Goal: Task Accomplishment & Management: Use online tool/utility

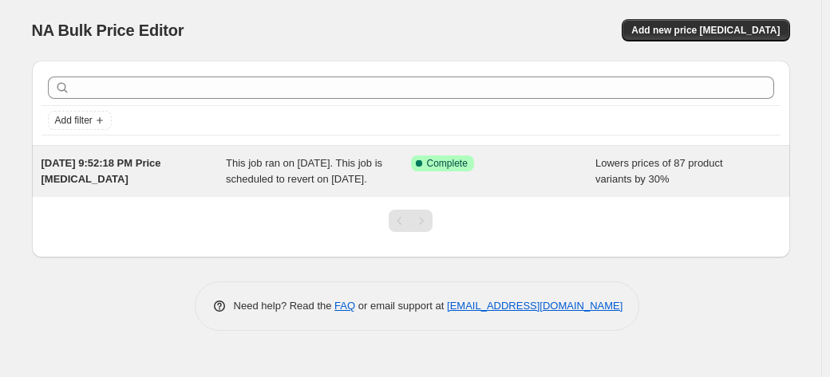
click at [501, 168] on div "Success Complete Complete" at bounding box center [491, 164] width 161 height 16
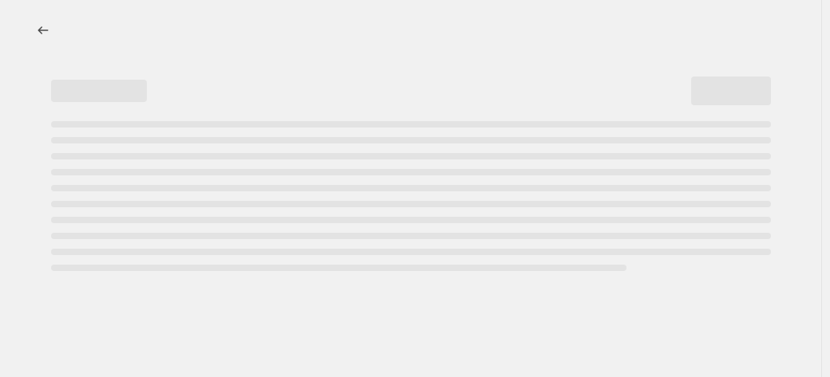
select select "percentage"
select select "collection"
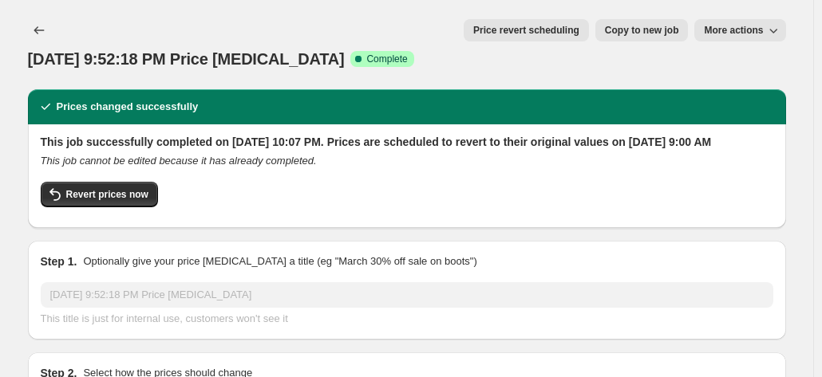
click at [763, 34] on span "More actions" at bounding box center [733, 30] width 59 height 13
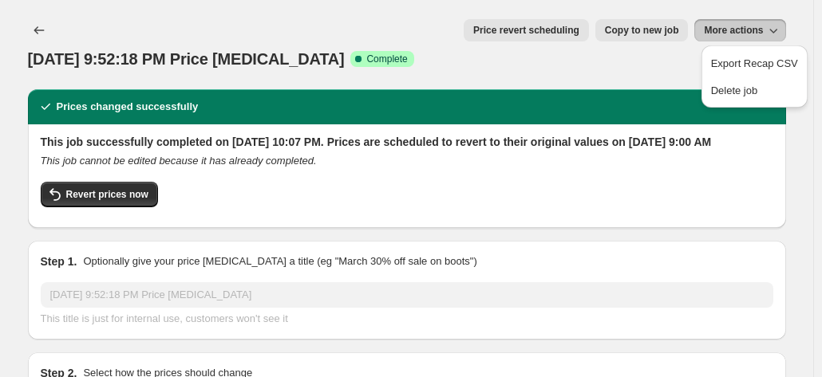
click at [638, 49] on div "Aug 23, 2025, 9:52:18 PM Price change job. This page is ready Aug 23, 2025, 9:5…" at bounding box center [407, 44] width 758 height 89
